Goal: Task Accomplishment & Management: Manage account settings

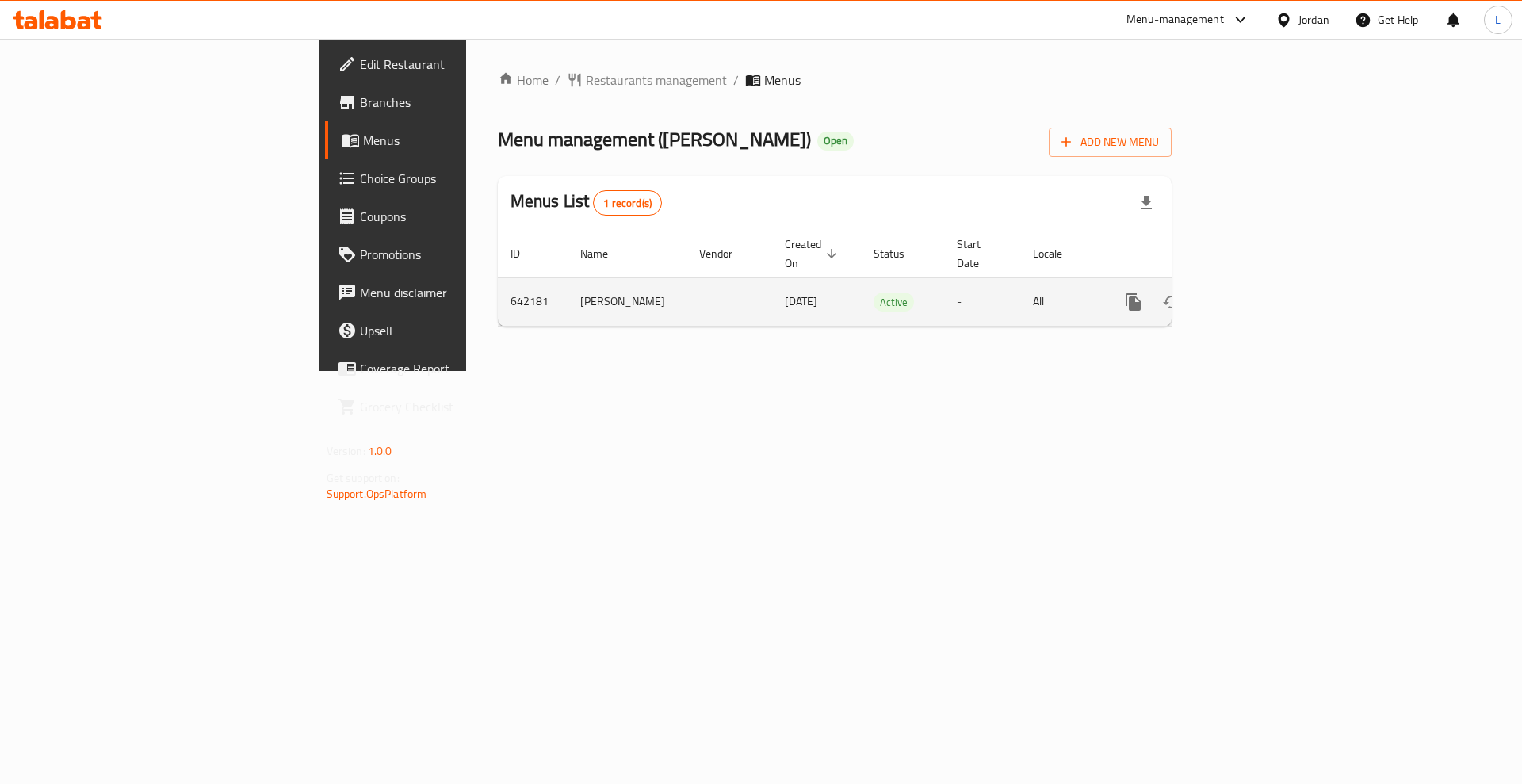
click at [1257, 292] on icon "enhanced table" at bounding box center [1247, 301] width 19 height 19
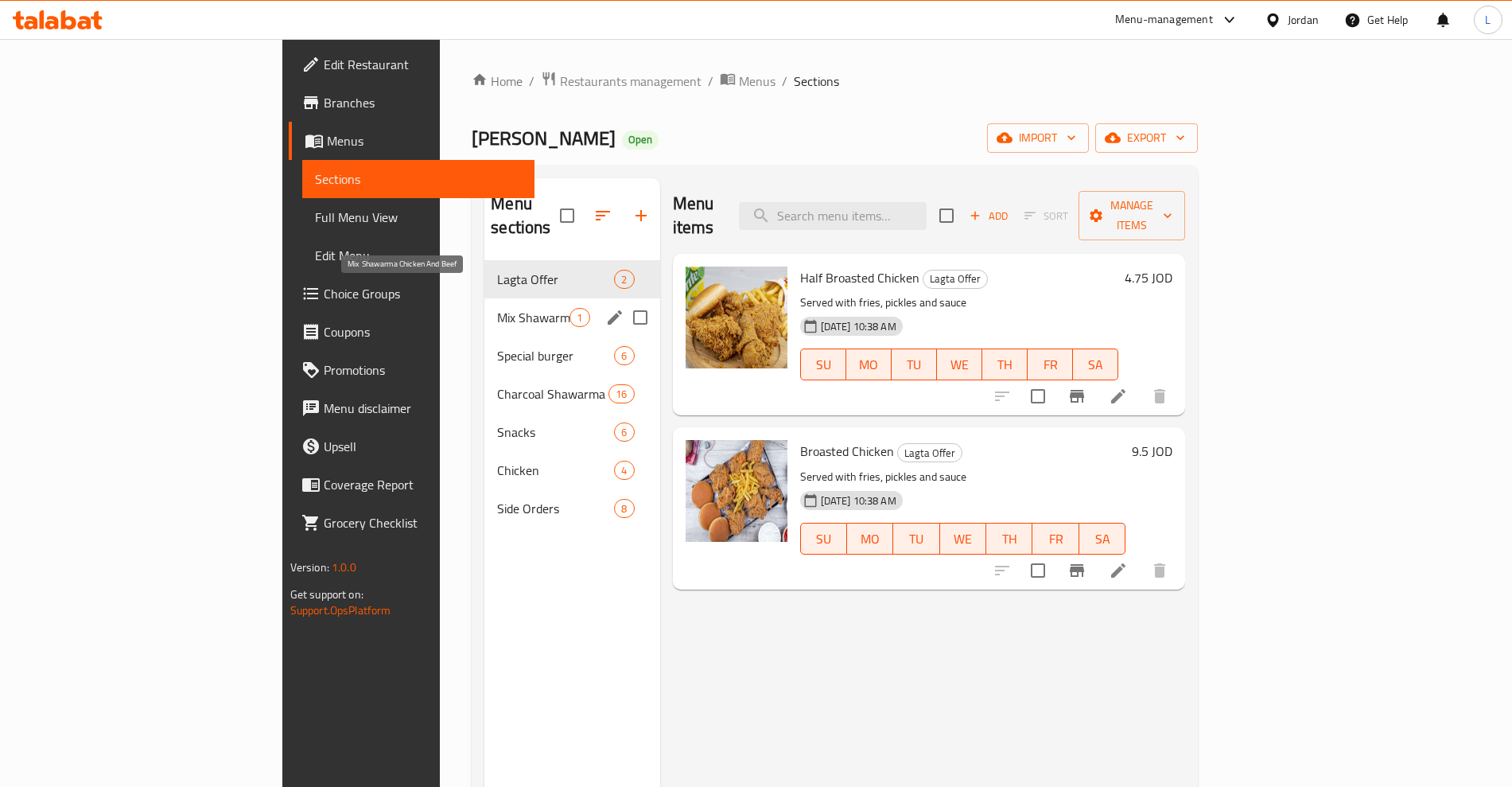
click at [497, 308] on span "Mix Shawarma Chicken And Beef" at bounding box center [533, 317] width 72 height 19
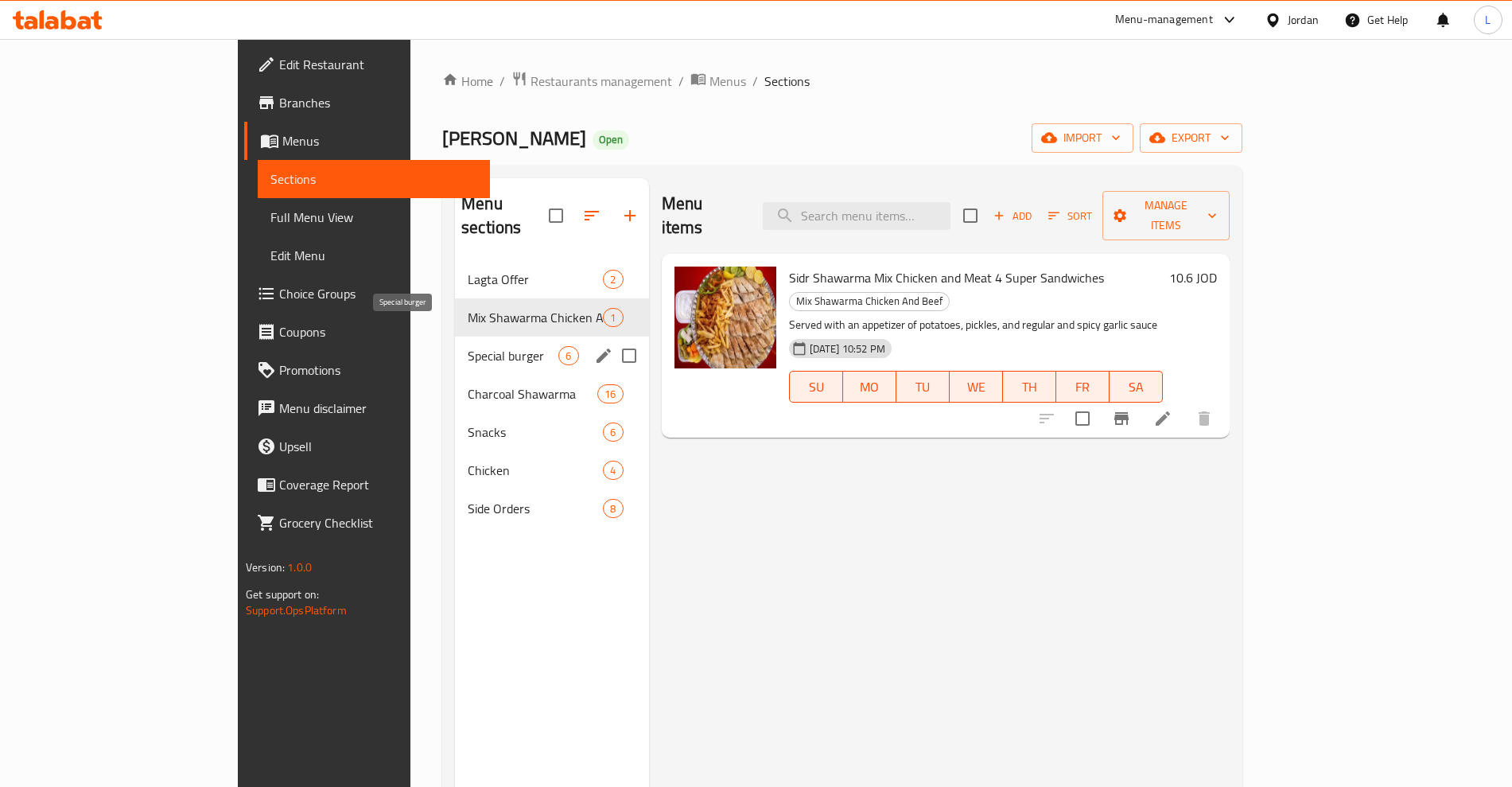
click at [467, 346] on span "Special burger" at bounding box center [513, 355] width 91 height 19
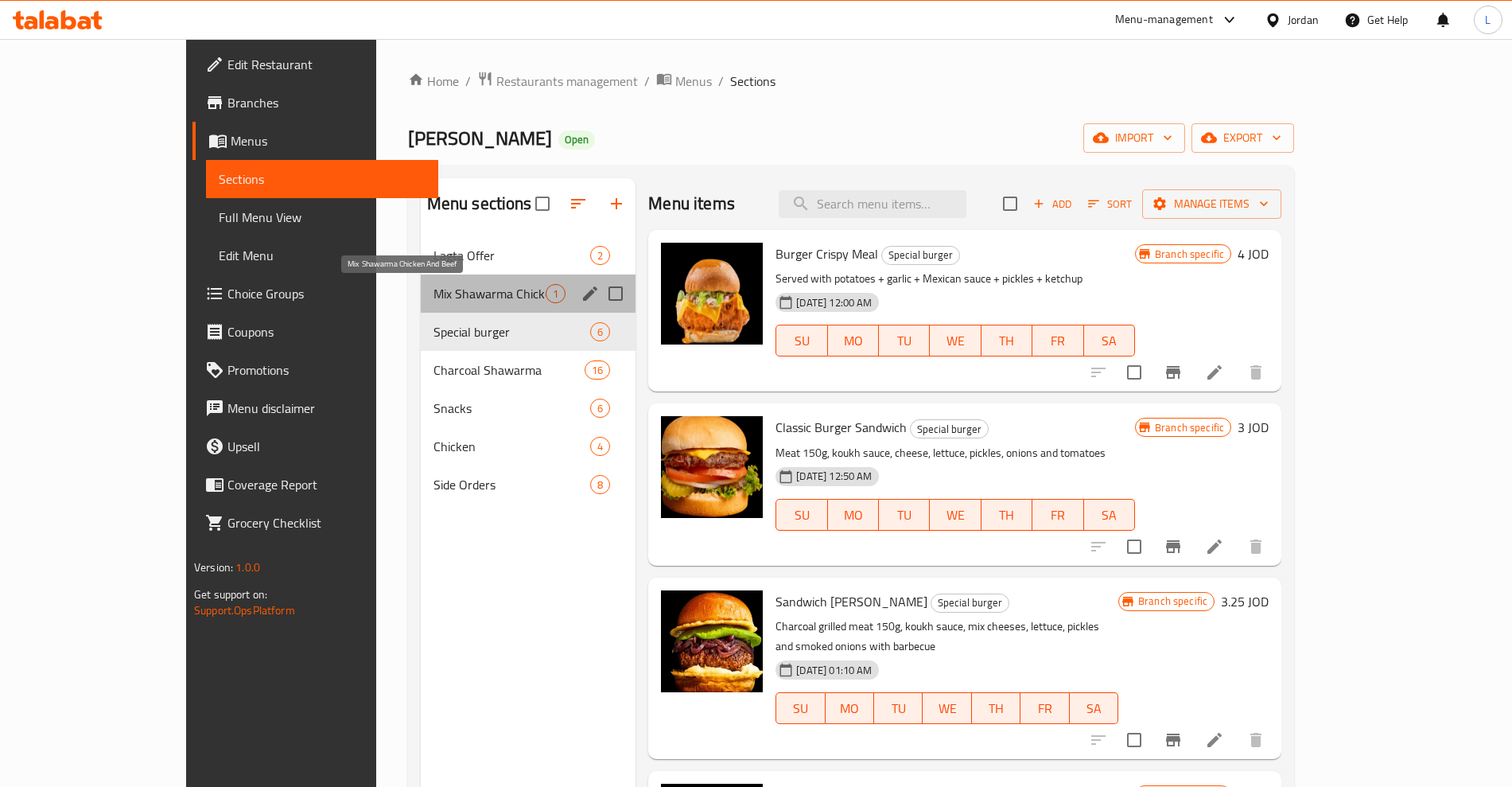
click at [434, 285] on span "Mix Shawarma Chicken And Beef" at bounding box center [489, 293] width 112 height 19
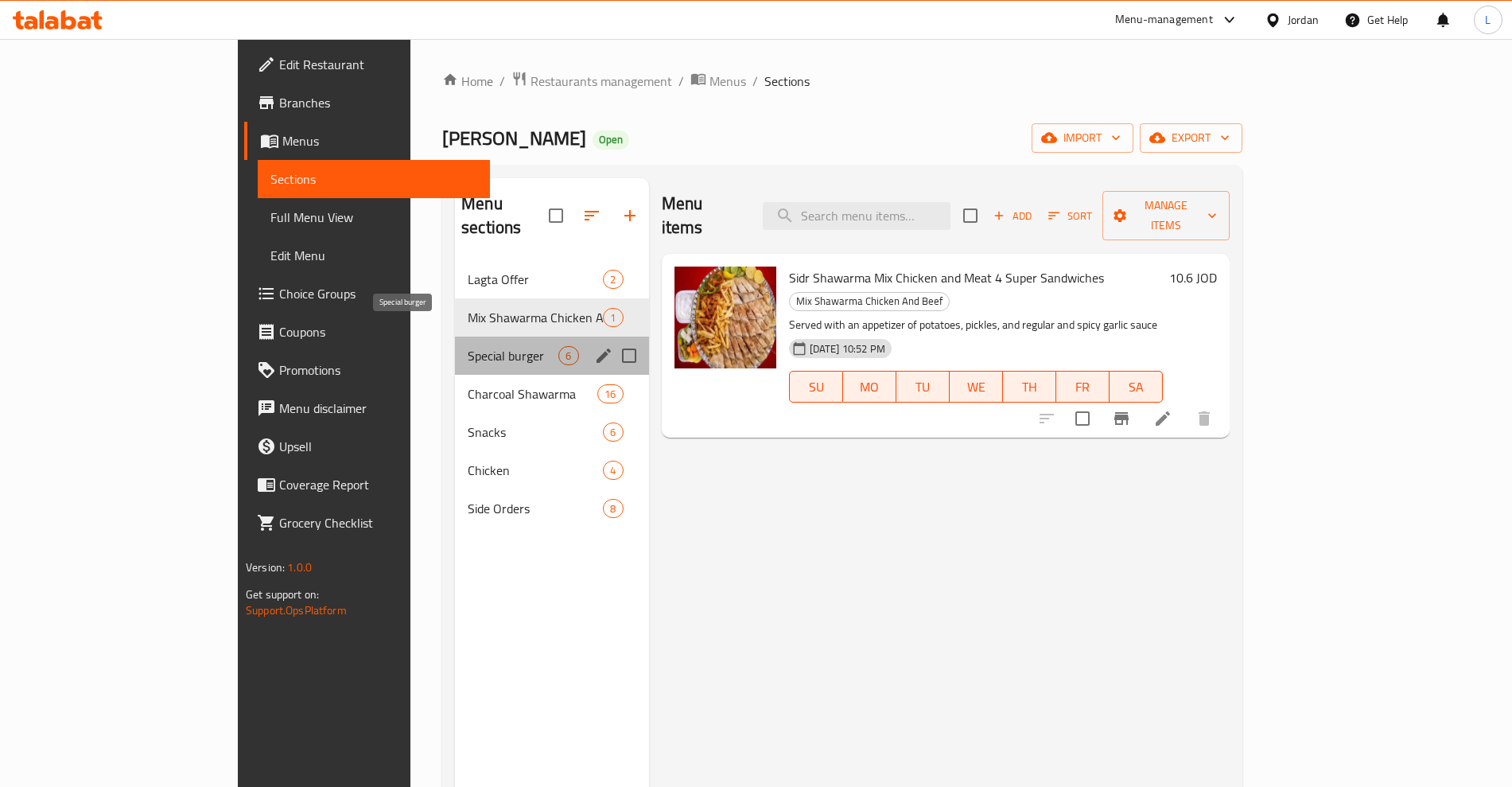
click at [467, 346] on span "Special burger" at bounding box center [513, 355] width 91 height 19
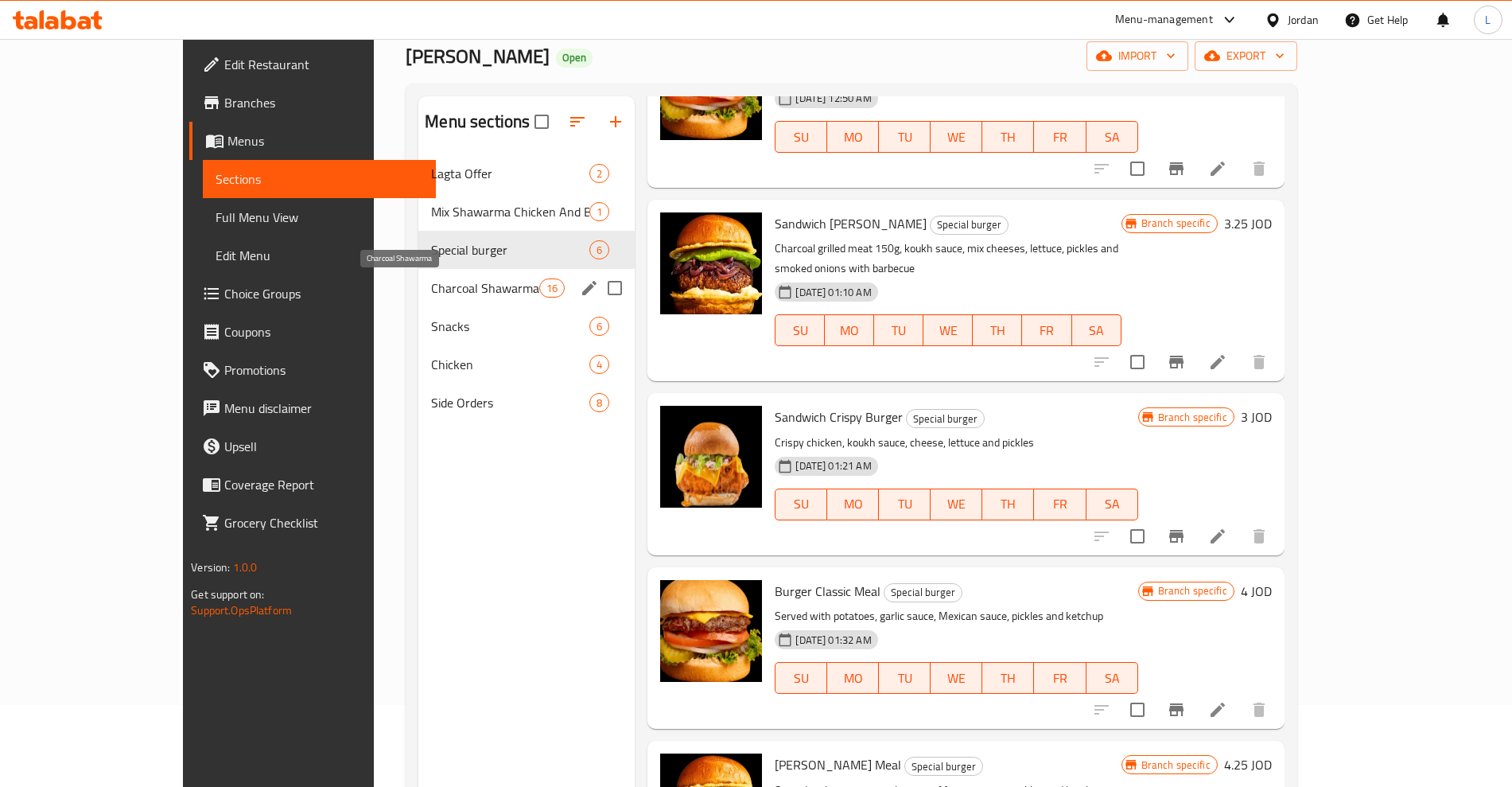
scroll to position [24, 0]
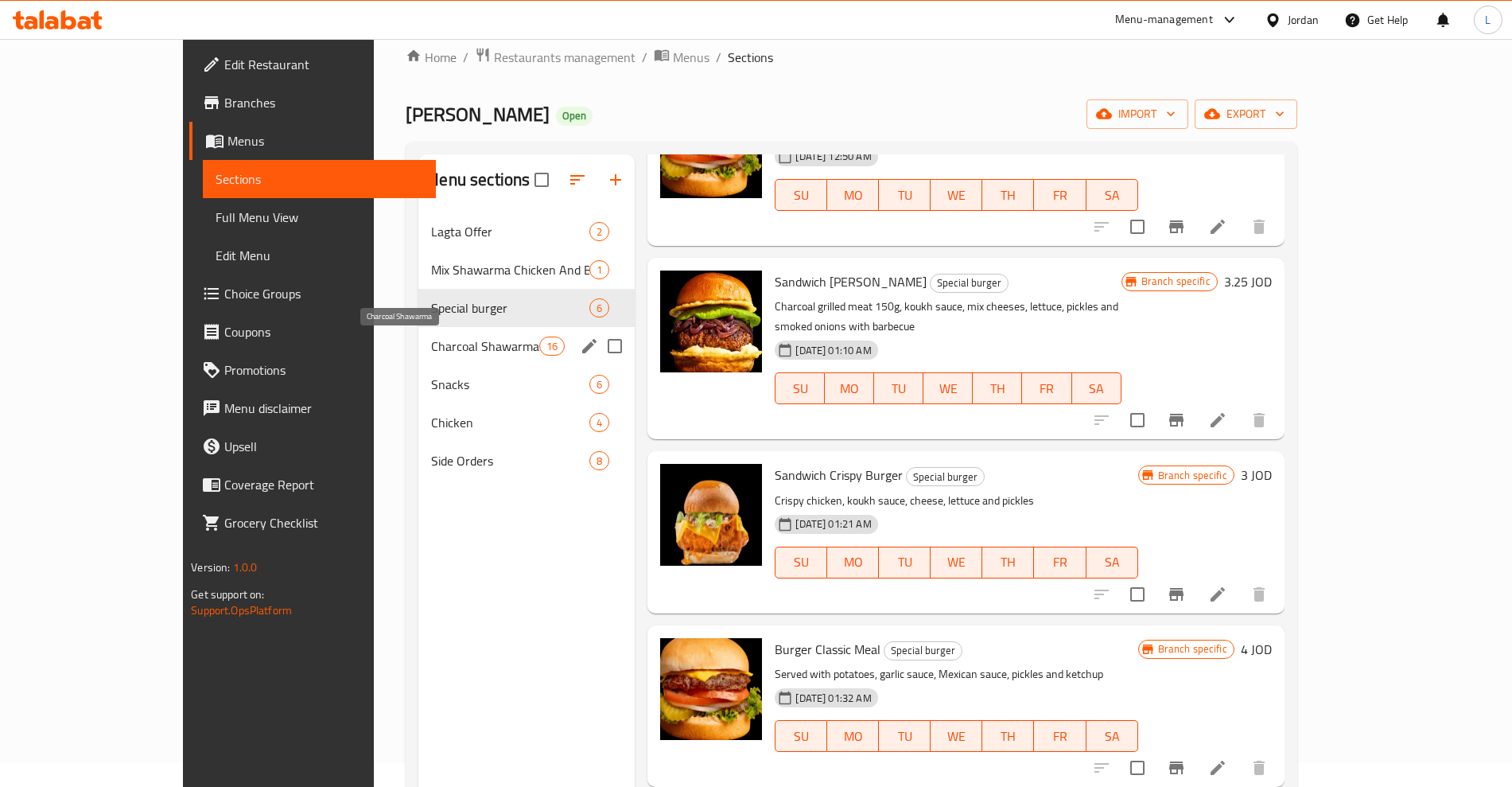
click at [431, 338] on span "Charcoal Shawarma" at bounding box center [484, 345] width 108 height 19
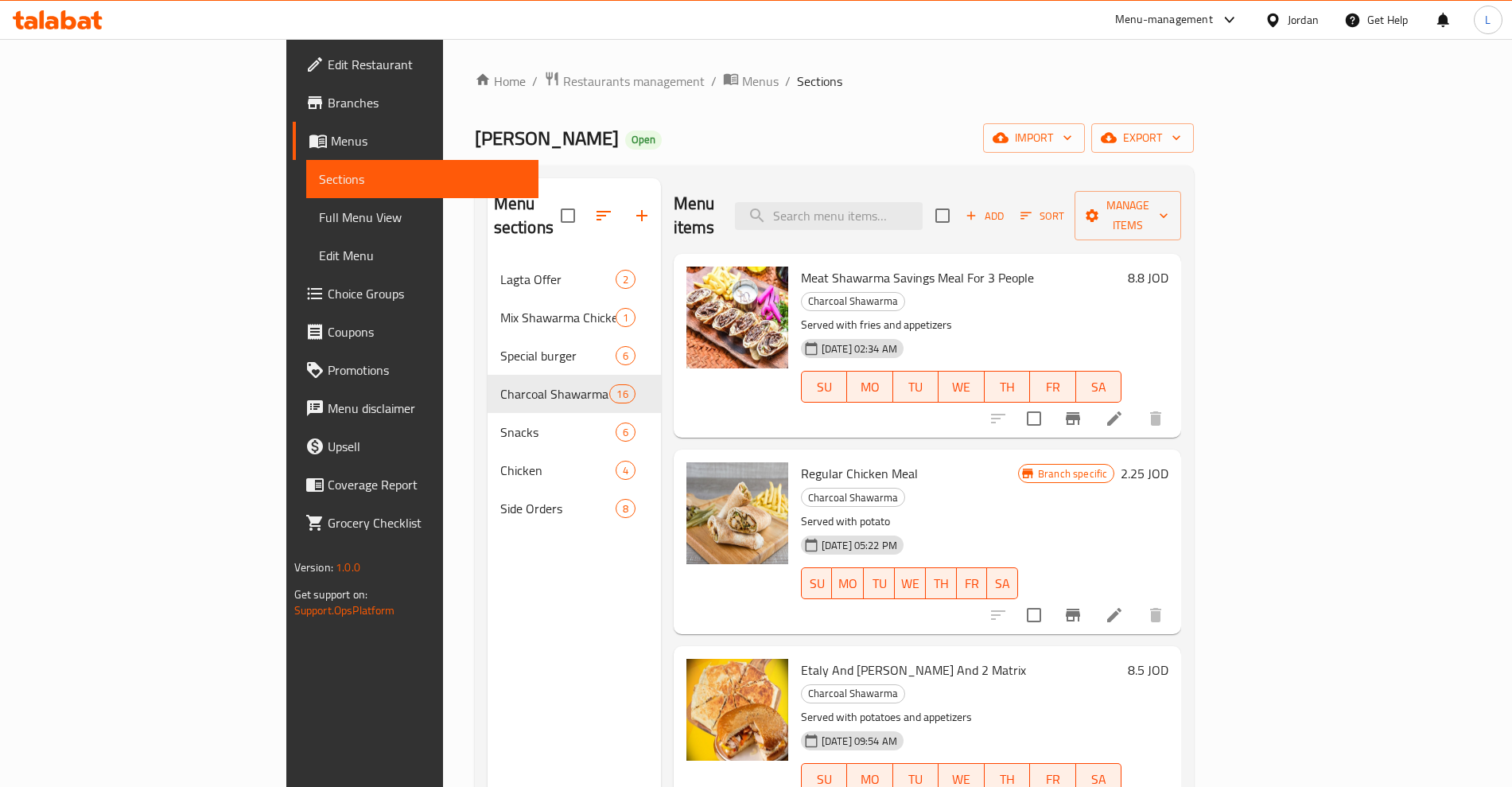
click at [923, 265] on span "Meat Shawarma Savings Meal For 3 People" at bounding box center [917, 277] width 233 height 24
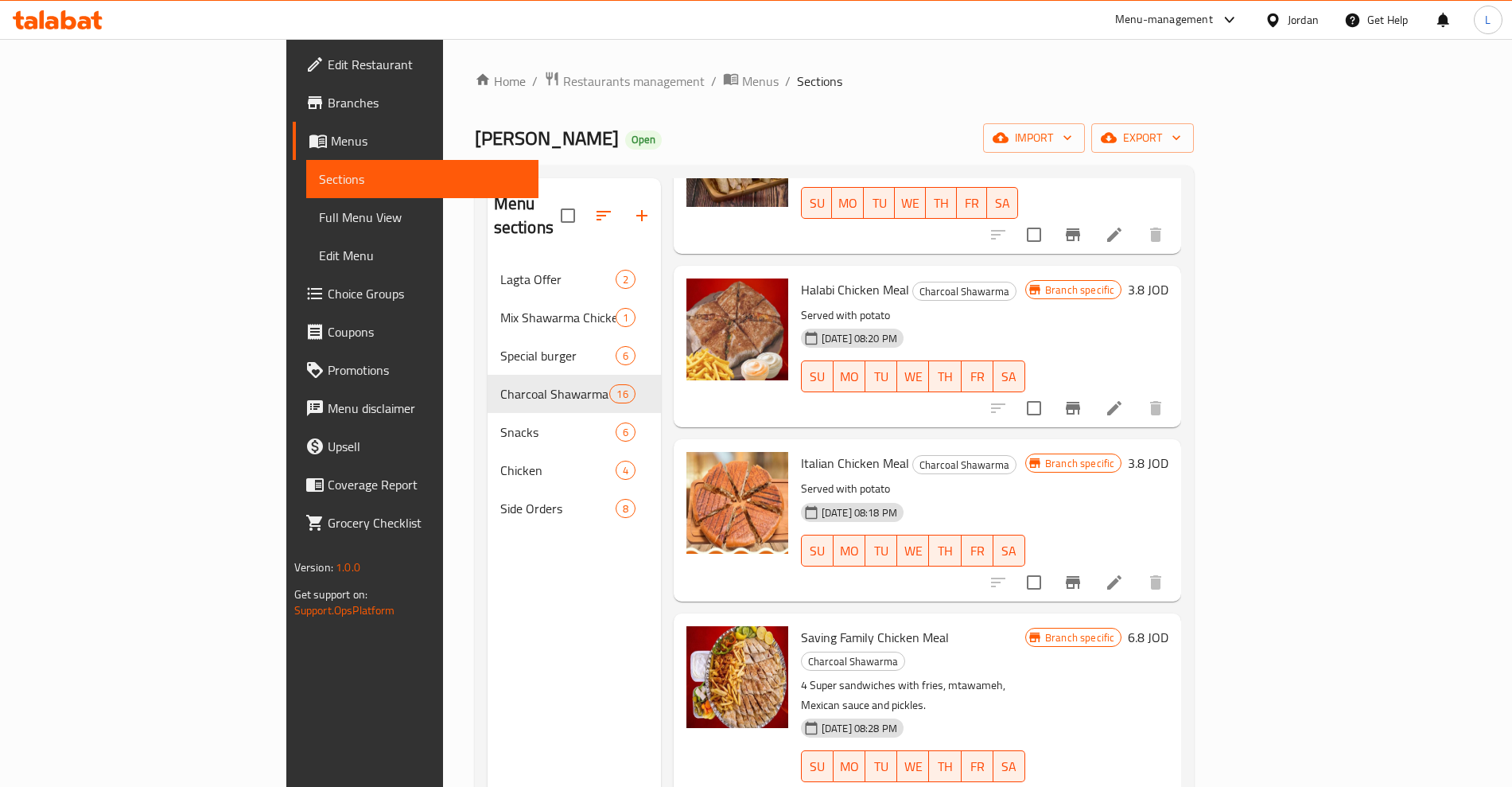
scroll to position [2033, 0]
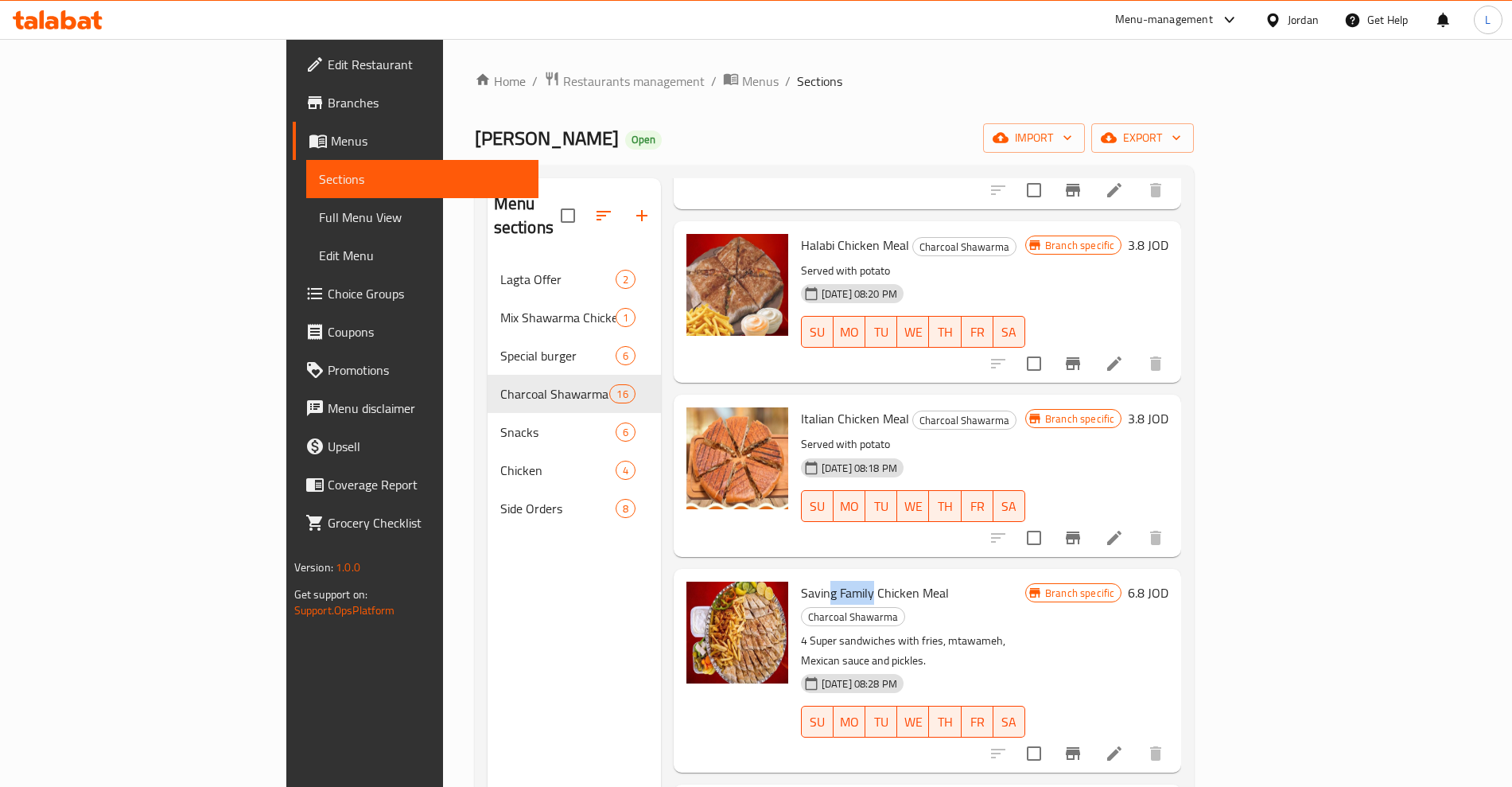
drag, startPoint x: 779, startPoint y: 489, endPoint x: 830, endPoint y: 479, distance: 52.0
click at [828, 581] on span "Saving Family Chicken Meal" at bounding box center [874, 593] width 148 height 24
drag, startPoint x: 830, startPoint y: 479, endPoint x: 788, endPoint y: 535, distance: 70.0
click at [831, 581] on span "Saving Family Chicken Meal" at bounding box center [874, 593] width 148 height 24
drag, startPoint x: 747, startPoint y: 659, endPoint x: 841, endPoint y: 649, distance: 94.5
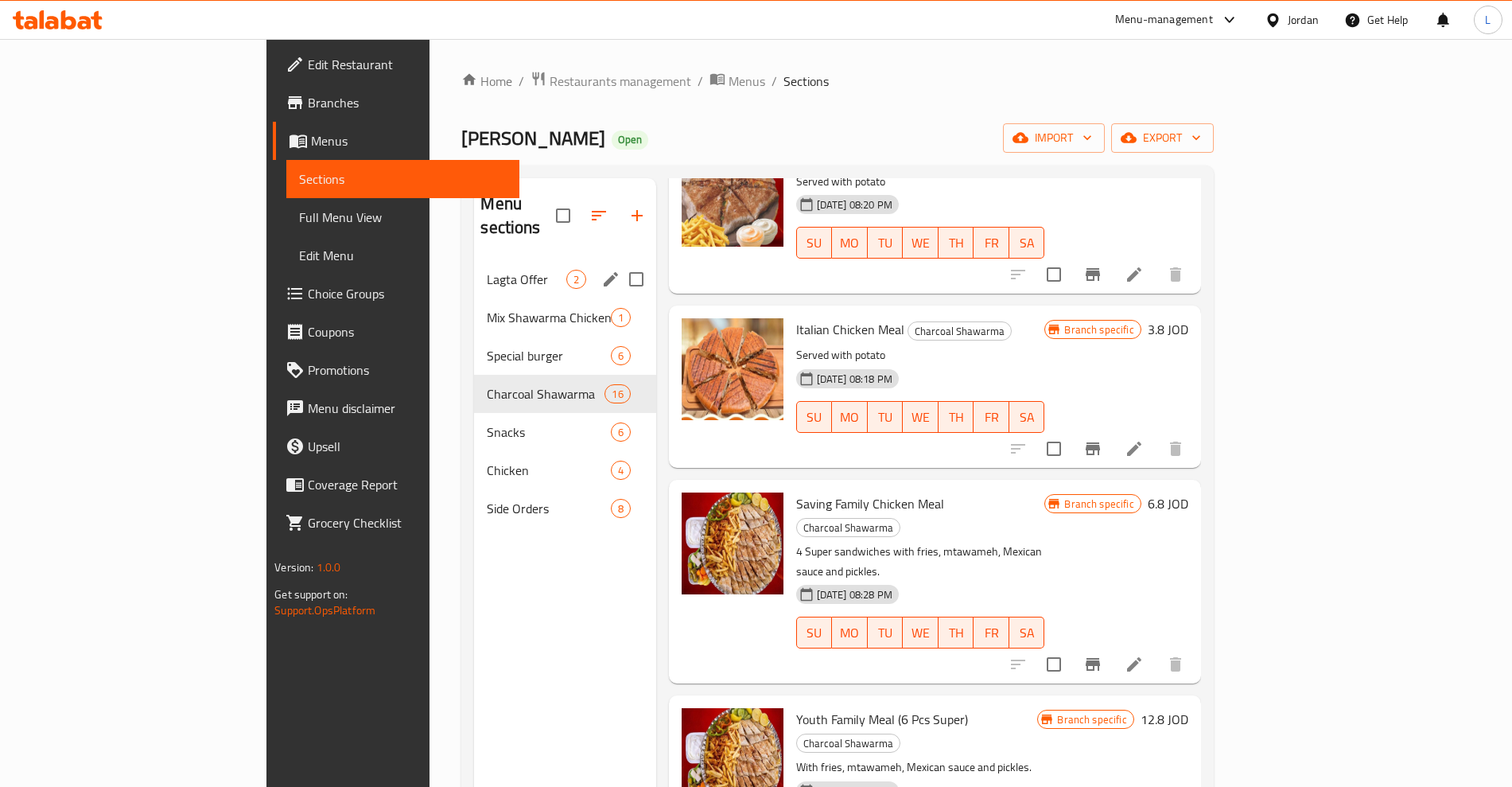
click at [487, 308] on span "Mix Shawarma Chicken And Beef" at bounding box center [549, 317] width 124 height 19
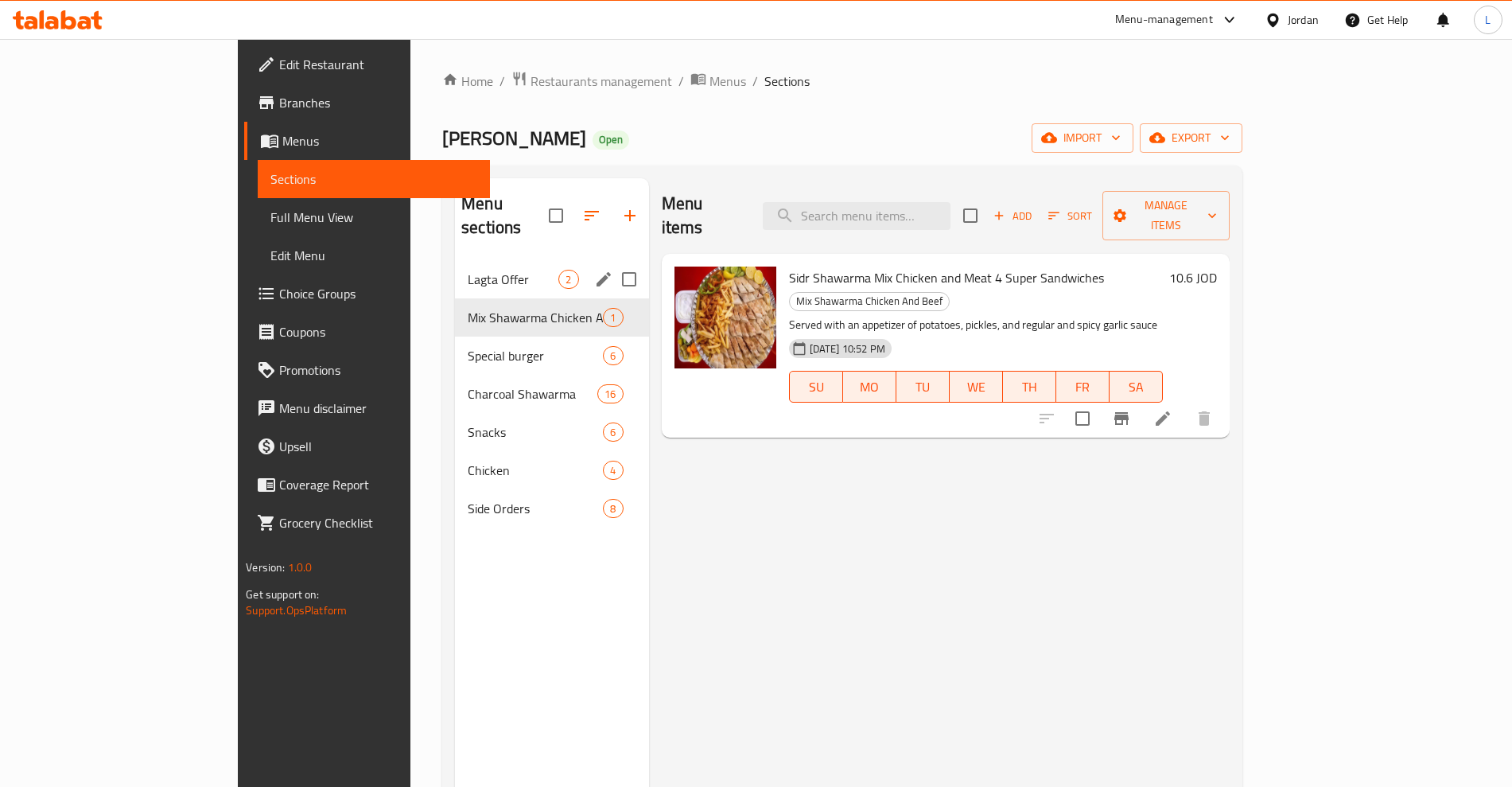
click at [467, 269] on span "Lagta Offer" at bounding box center [513, 278] width 91 height 19
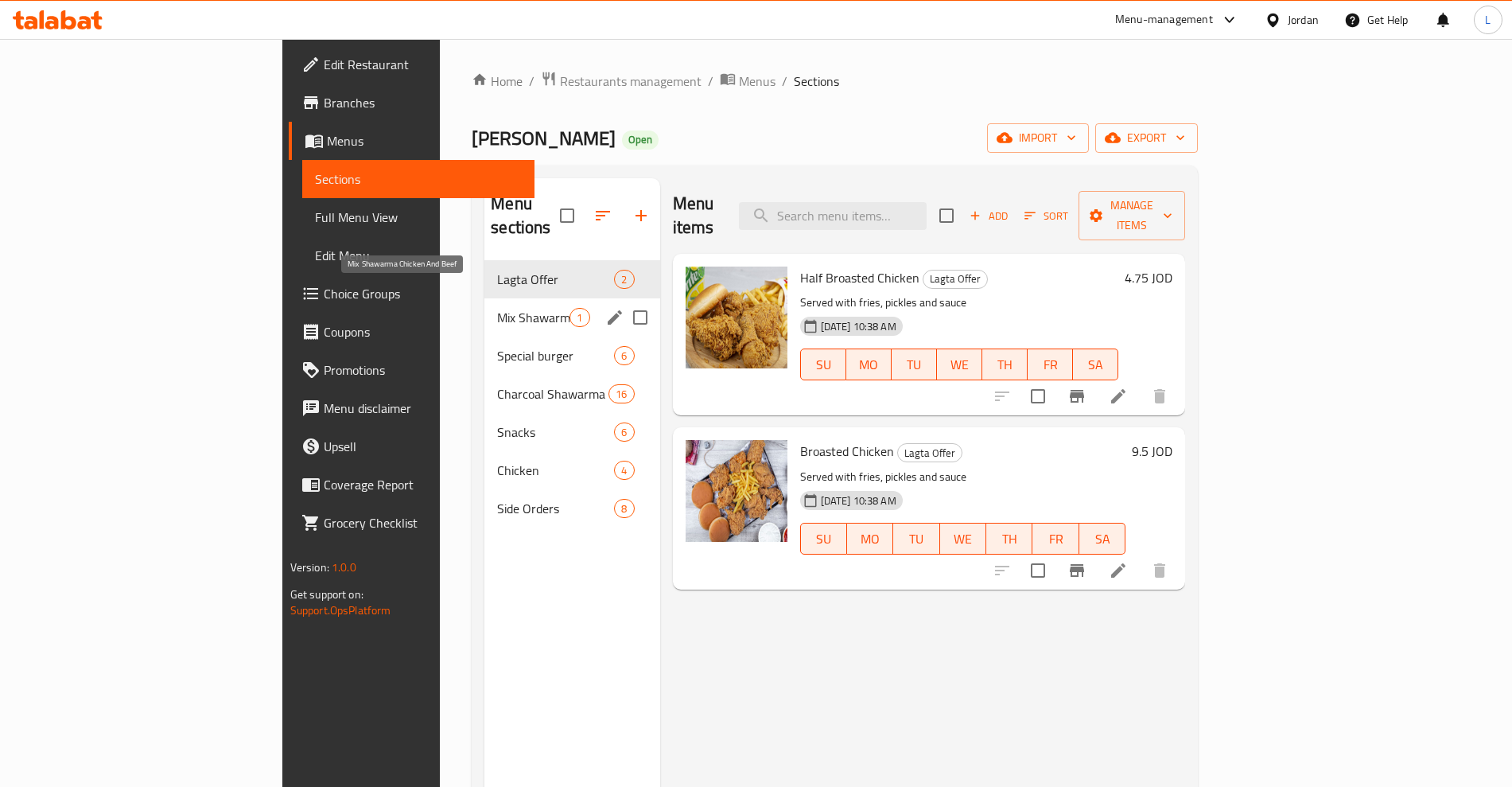
click at [497, 308] on span "Mix Shawarma Chicken And Beef" at bounding box center [533, 317] width 72 height 19
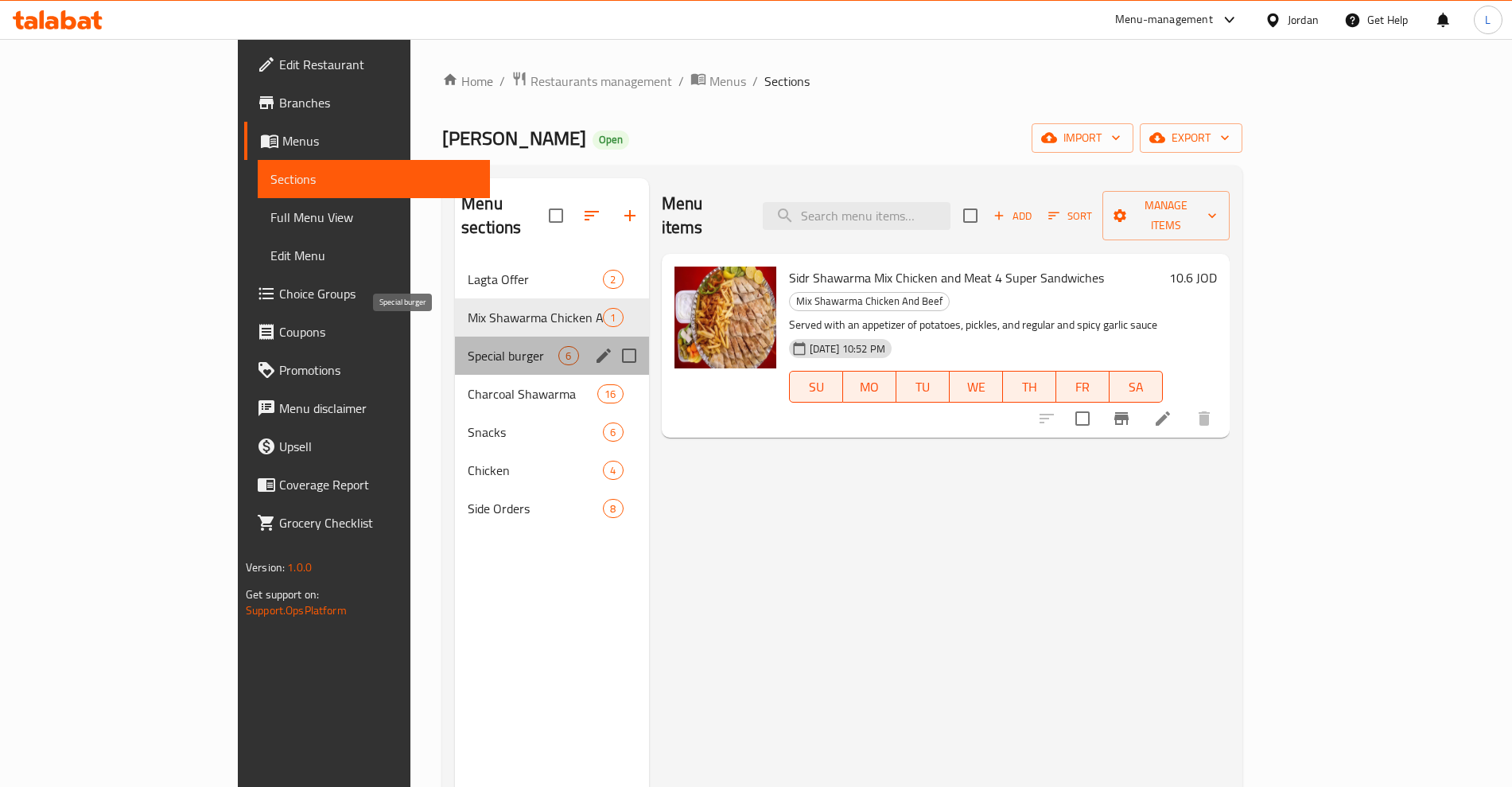
click at [467, 346] on span "Special burger" at bounding box center [513, 355] width 91 height 19
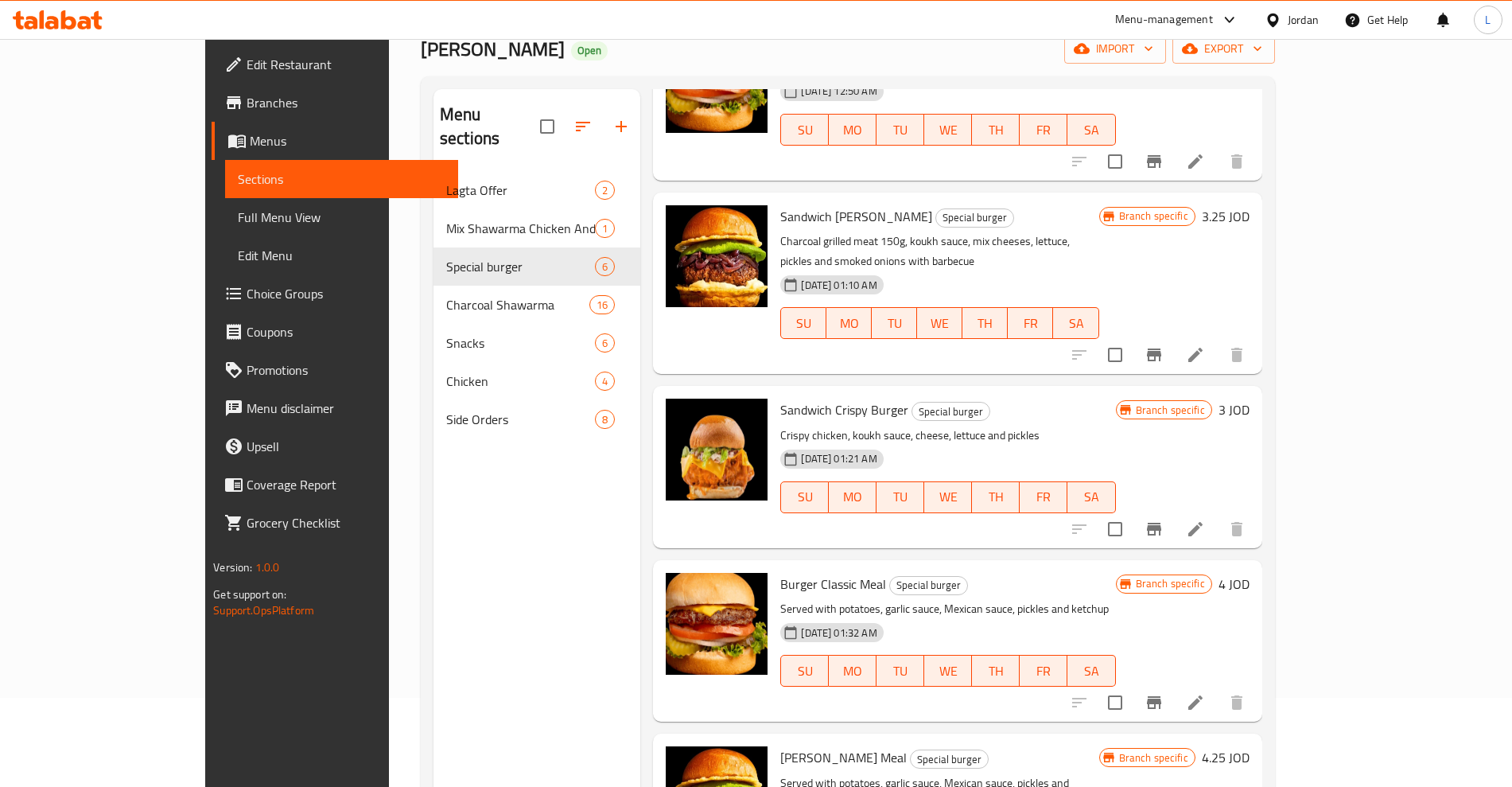
scroll to position [223, 0]
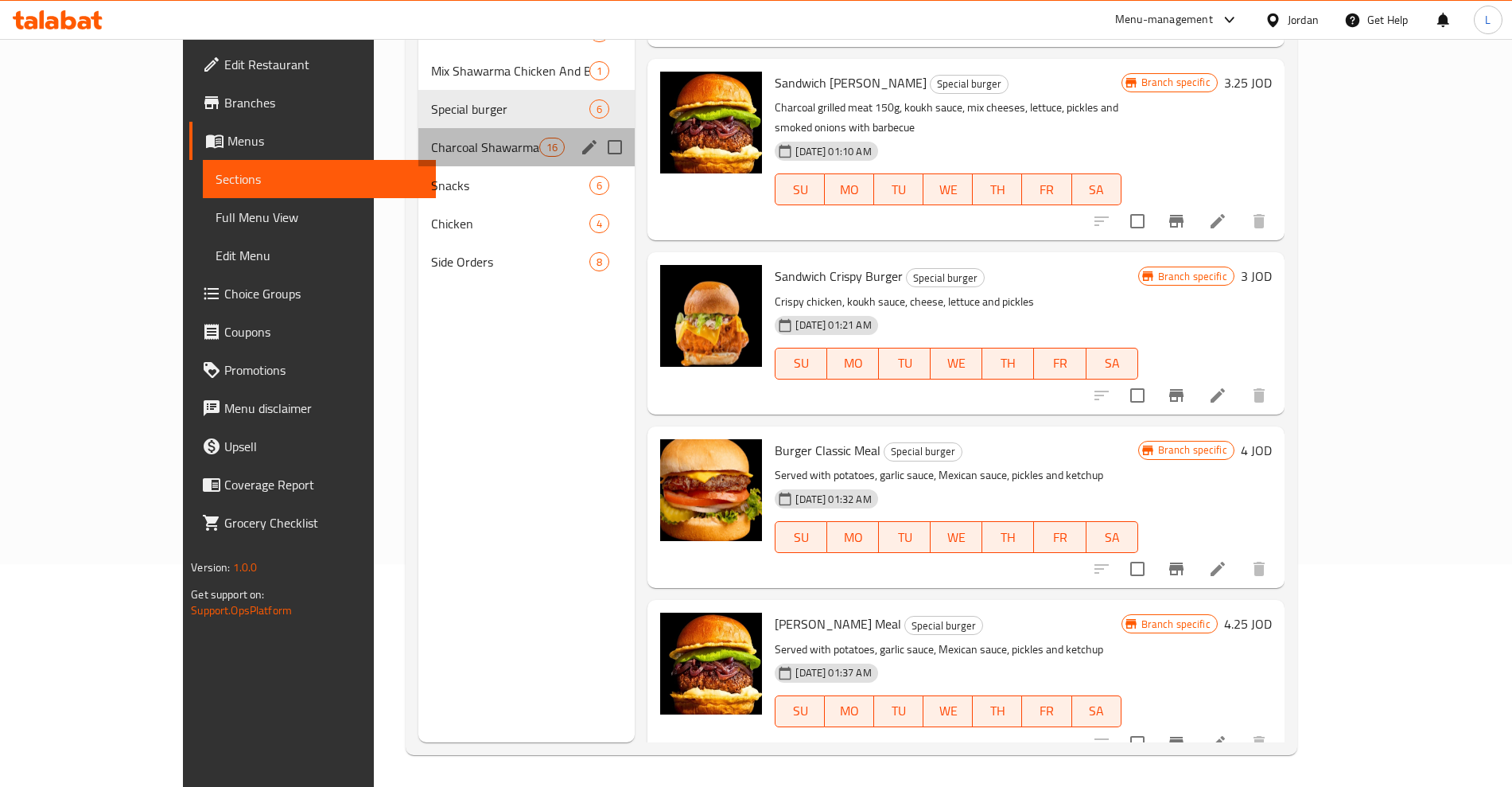
click at [431, 149] on span "Charcoal Shawarma" at bounding box center [484, 147] width 108 height 19
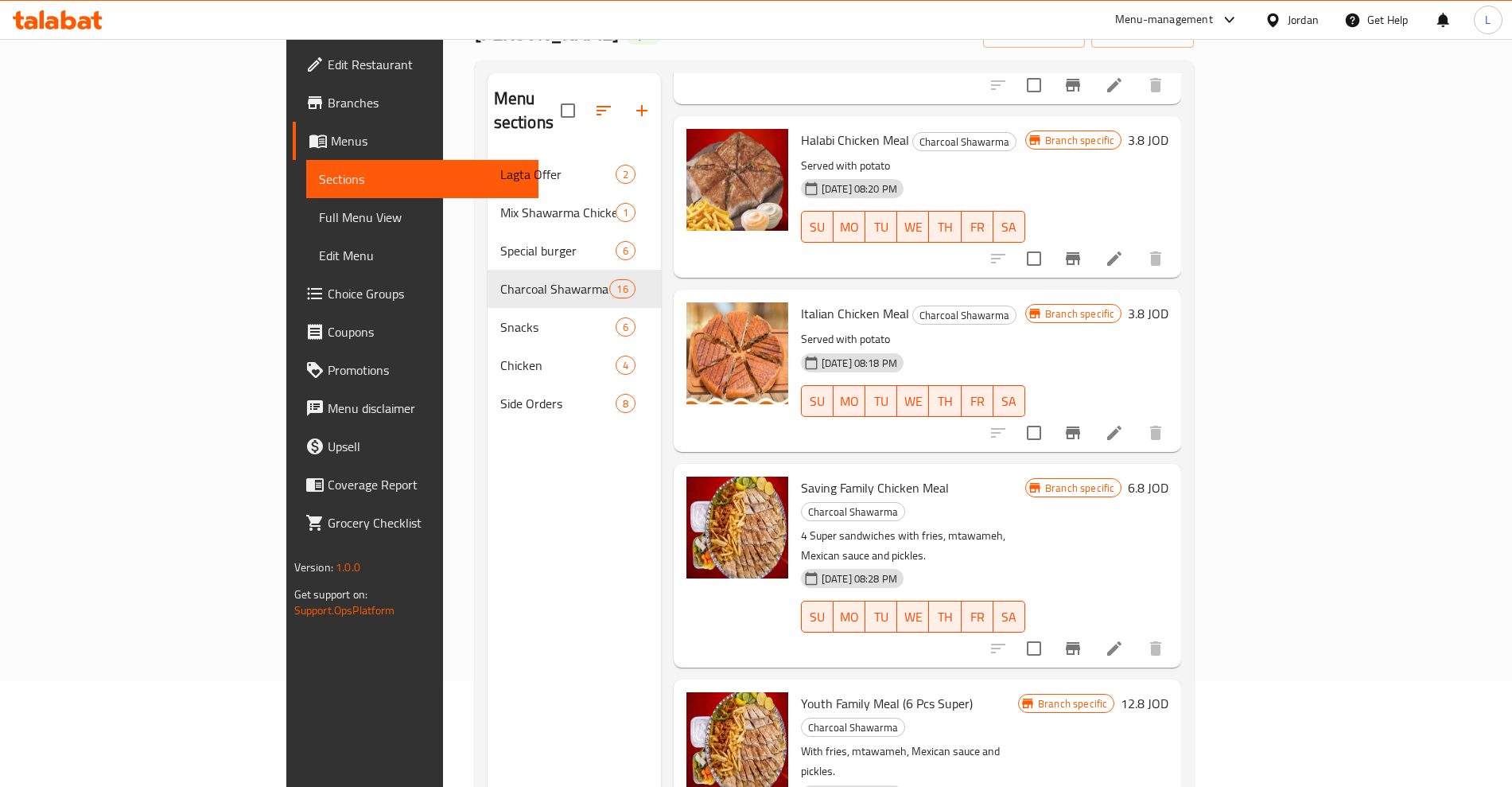
scroll to position [223, 0]
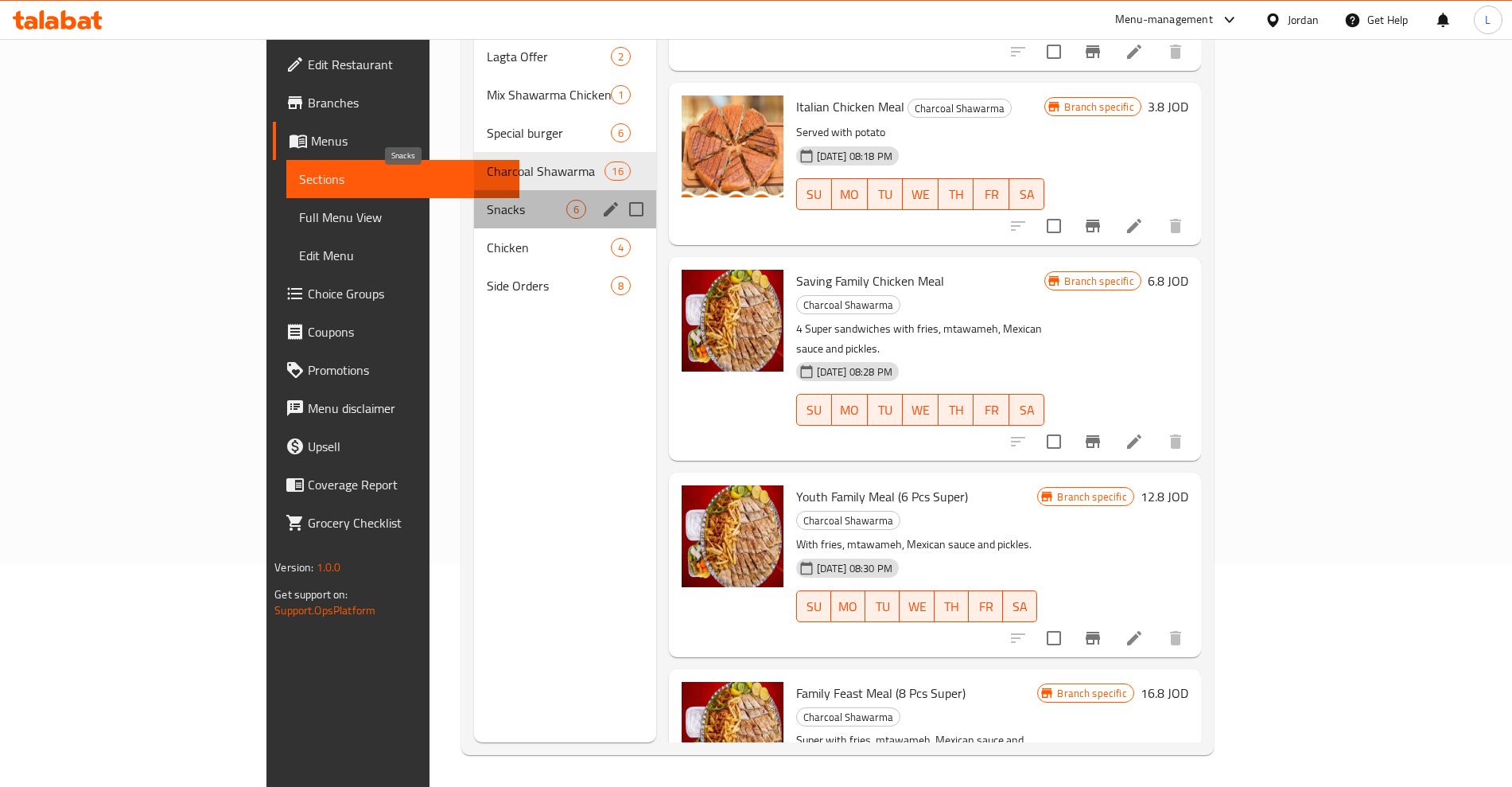
click at [487, 200] on span "Snacks" at bounding box center [527, 209] width 79 height 19
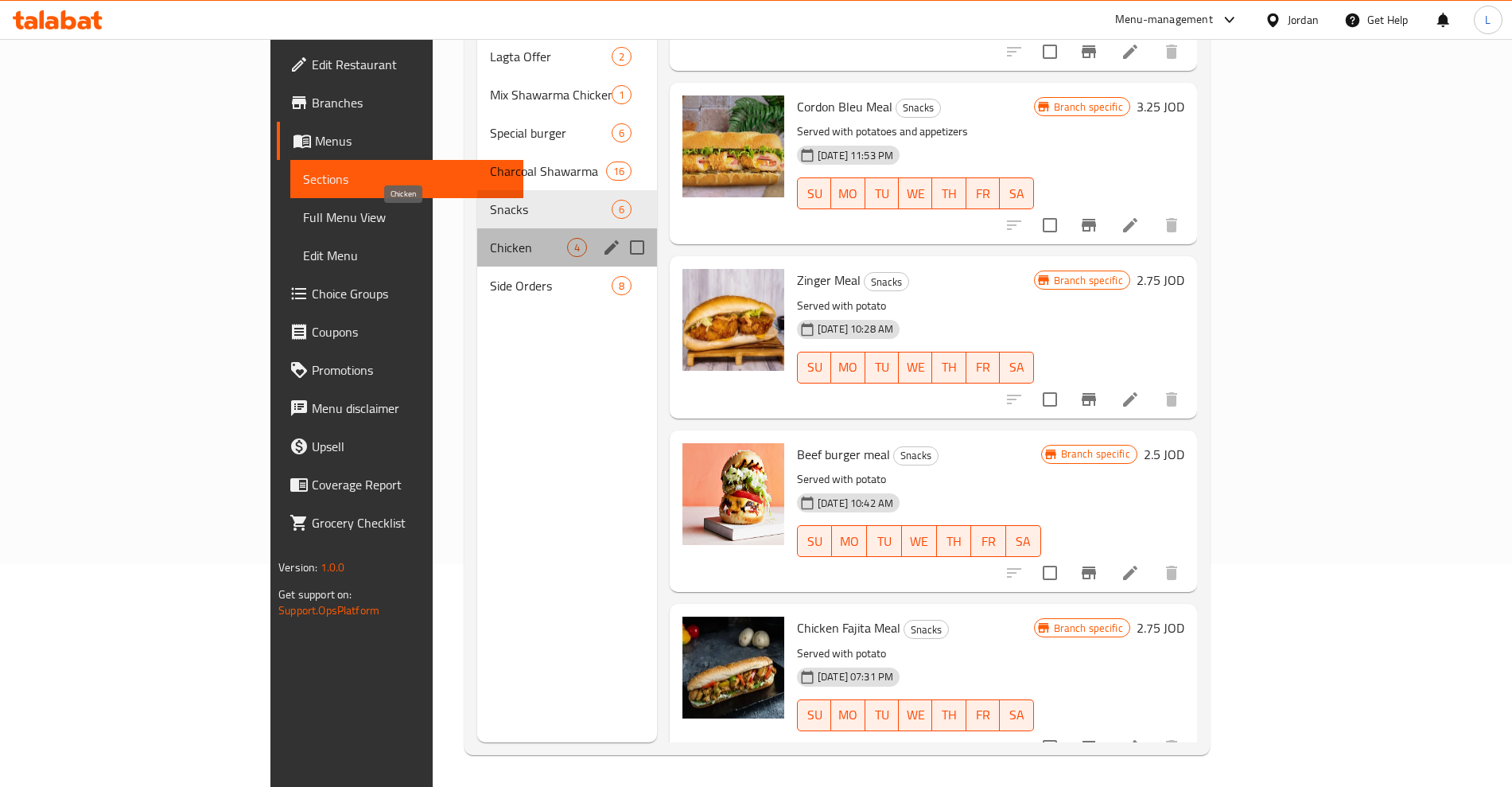
click at [490, 238] on span "Chicken" at bounding box center [529, 246] width 77 height 19
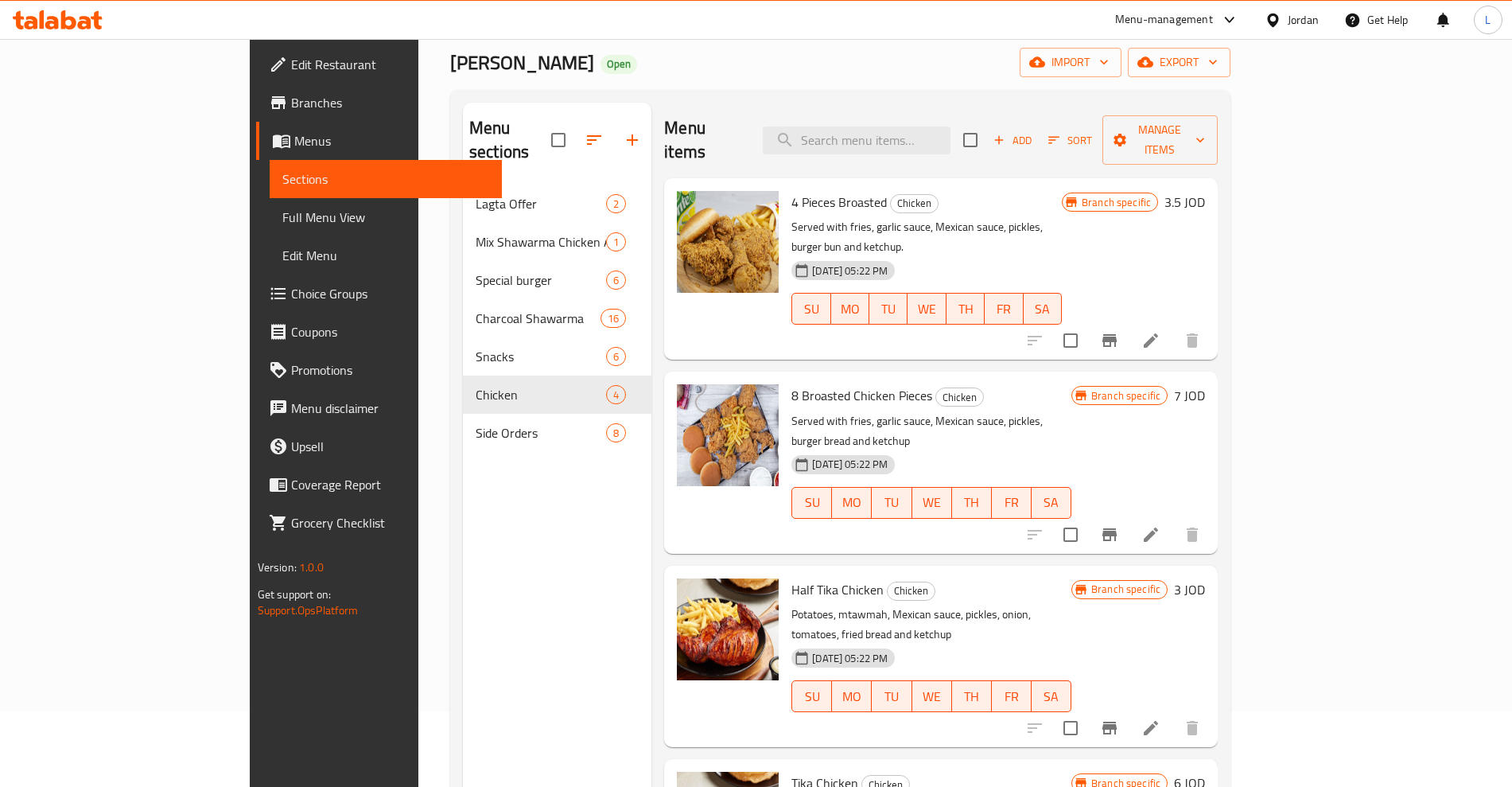
scroll to position [24, 0]
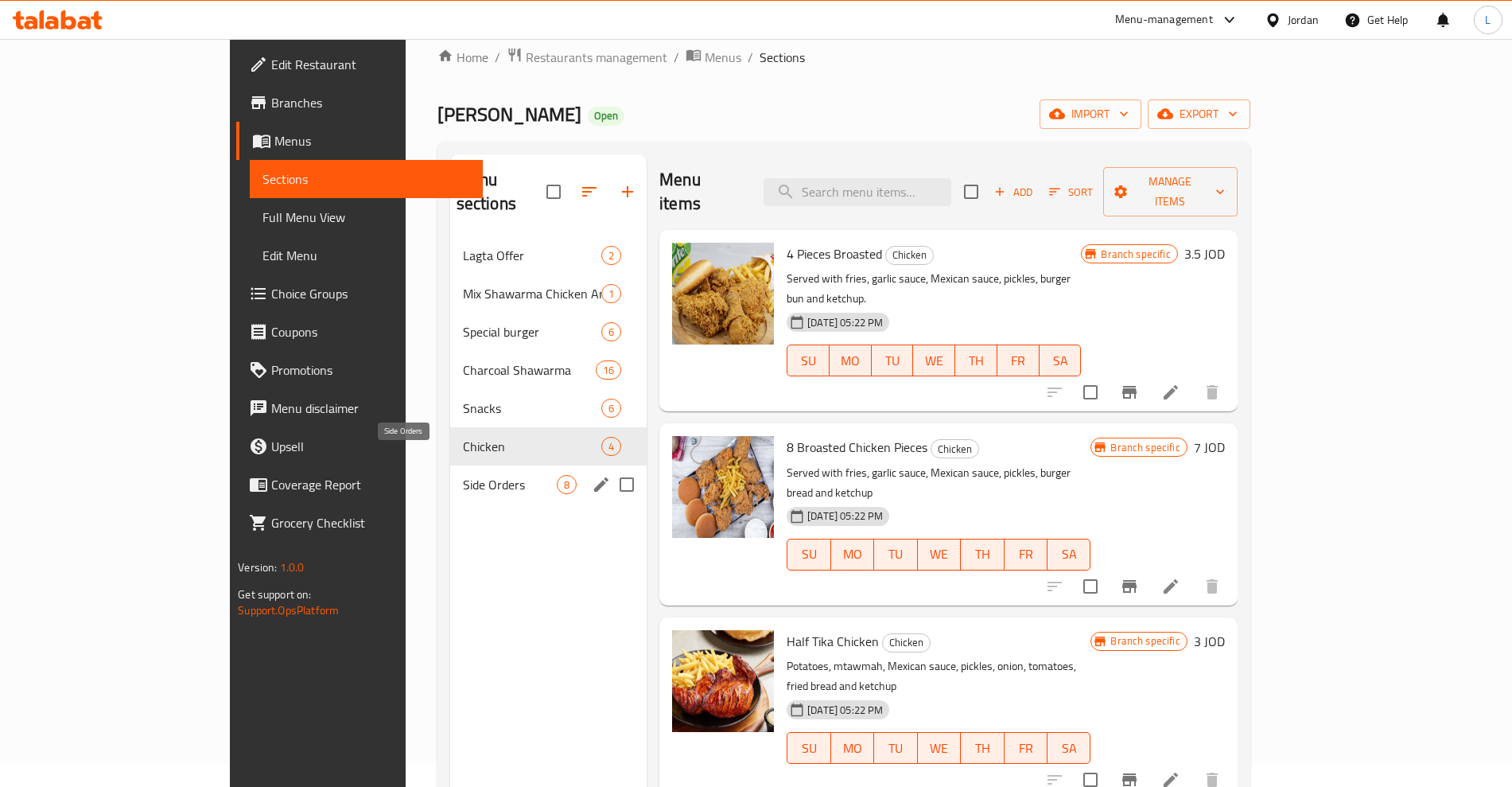
click at [463, 475] on span "Side Orders" at bounding box center [510, 484] width 94 height 19
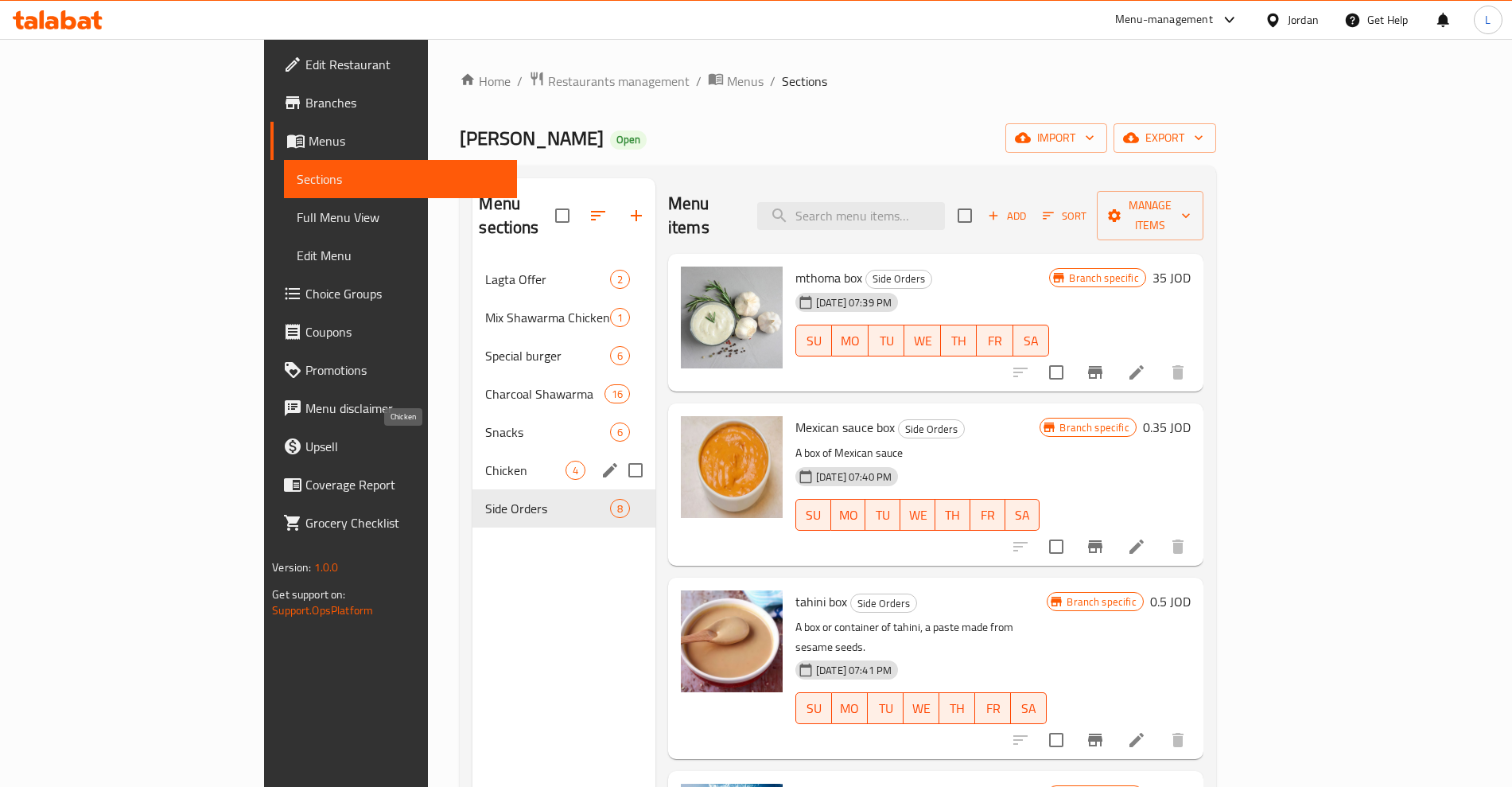
click at [485, 460] on span "Chicken" at bounding box center [525, 469] width 79 height 19
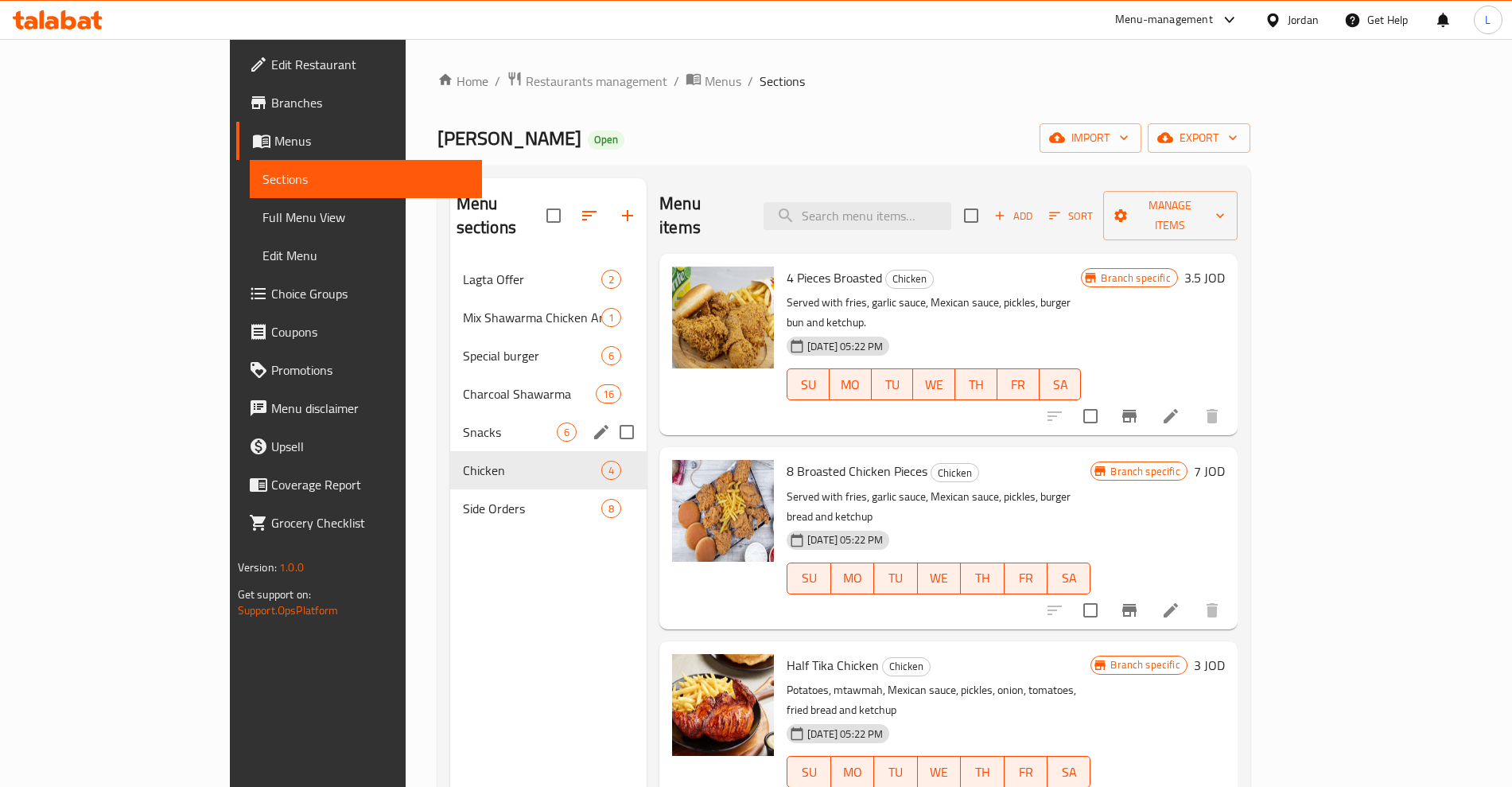
click at [451, 418] on div "Snacks 6" at bounding box center [549, 432] width 197 height 39
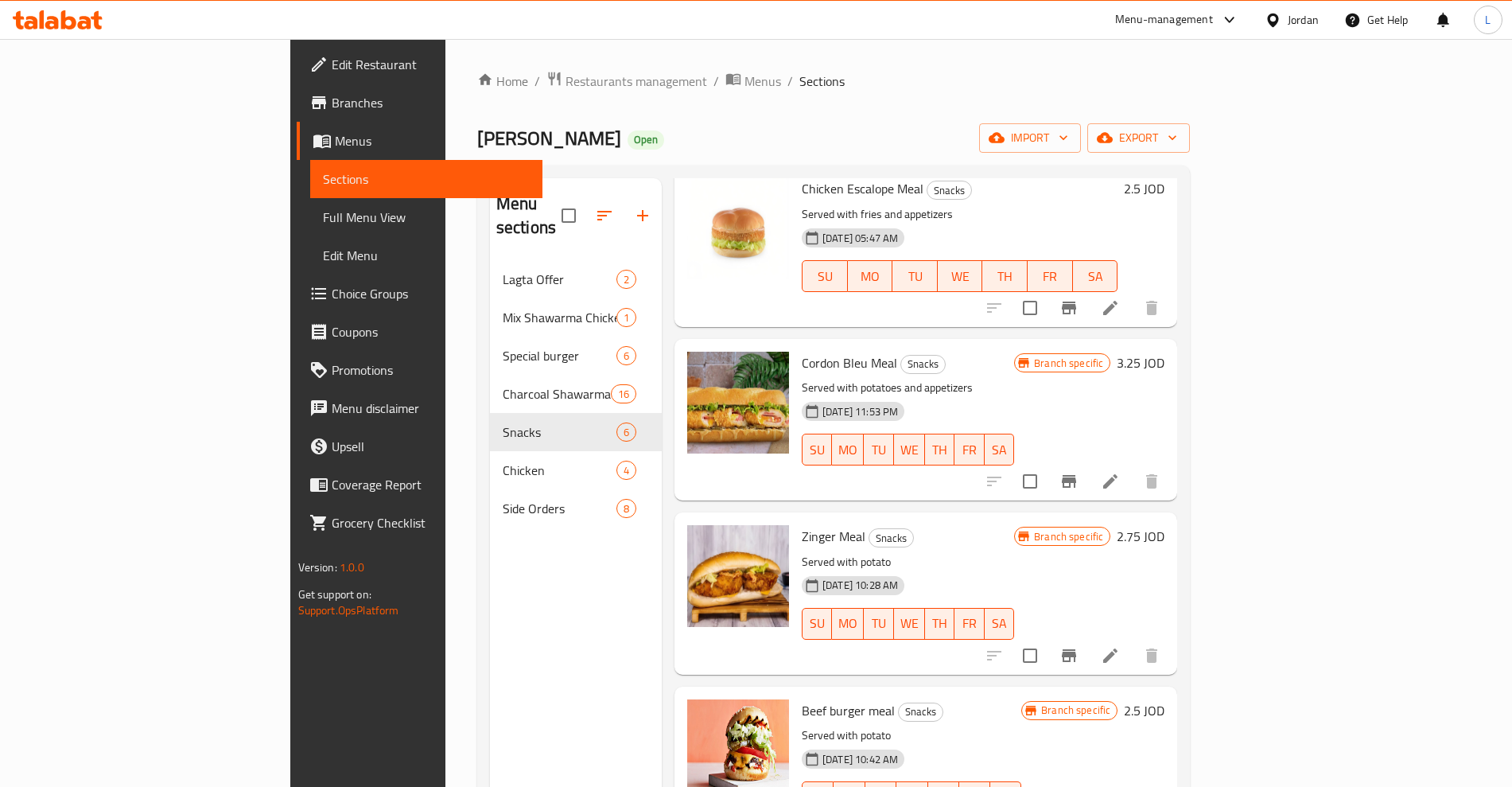
scroll to position [296, 0]
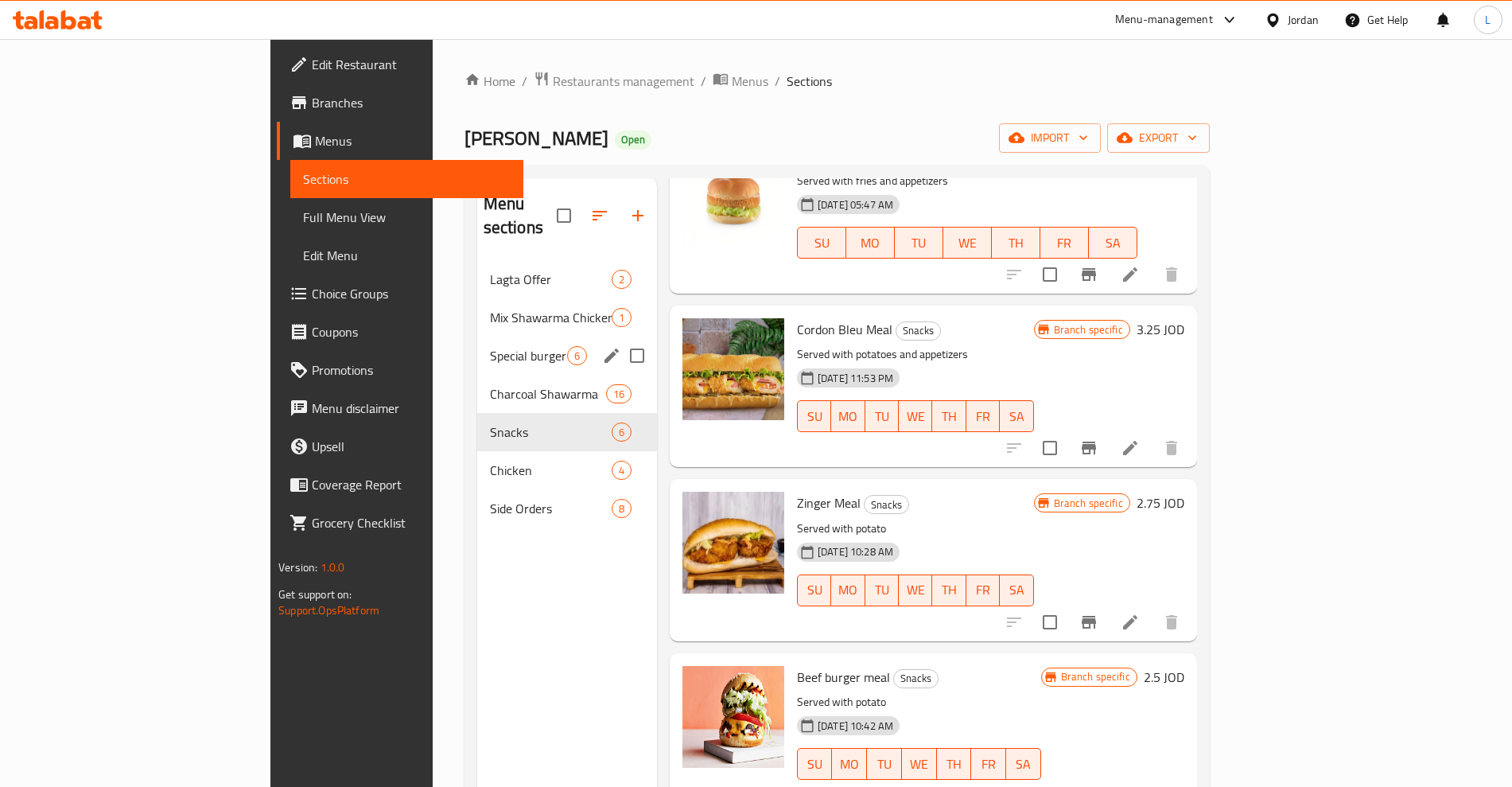
click at [490, 384] on span "Charcoal Shawarma" at bounding box center [548, 393] width 116 height 19
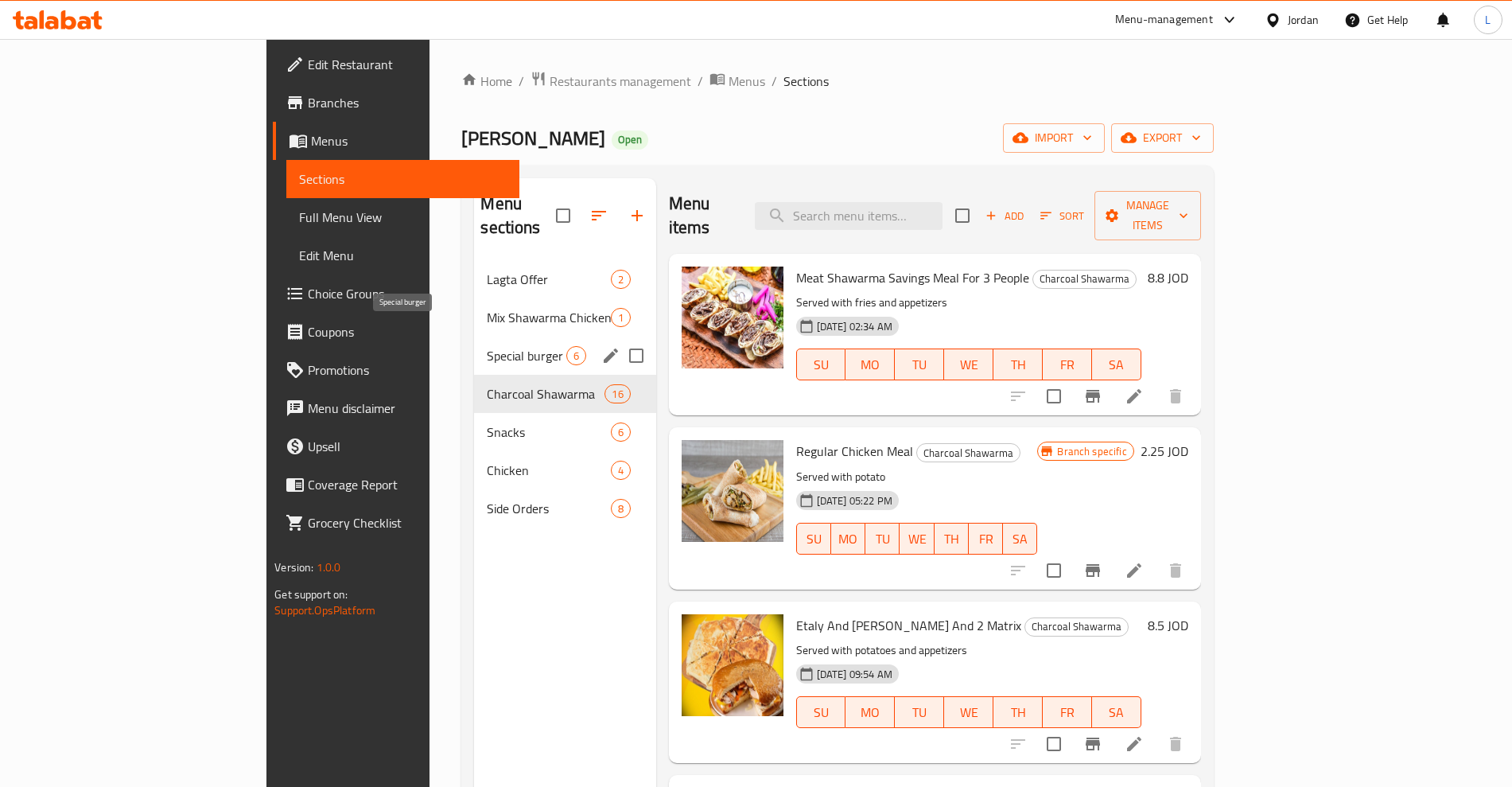
click at [487, 346] on span "Special burger" at bounding box center [527, 355] width 79 height 19
